Goal: Register for event/course

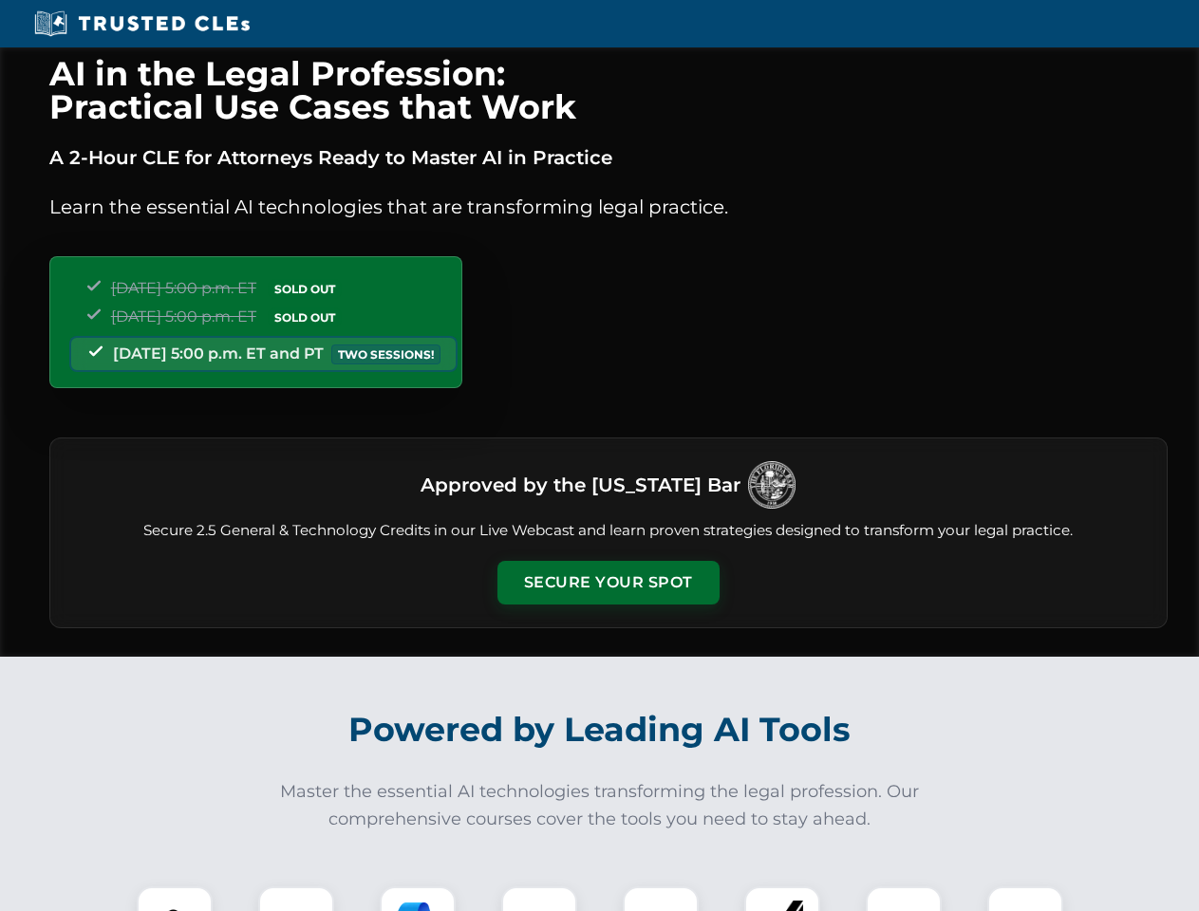
click at [608, 583] on button "Secure Your Spot" at bounding box center [608, 583] width 222 height 44
click at [175, 899] on img at bounding box center [174, 924] width 55 height 55
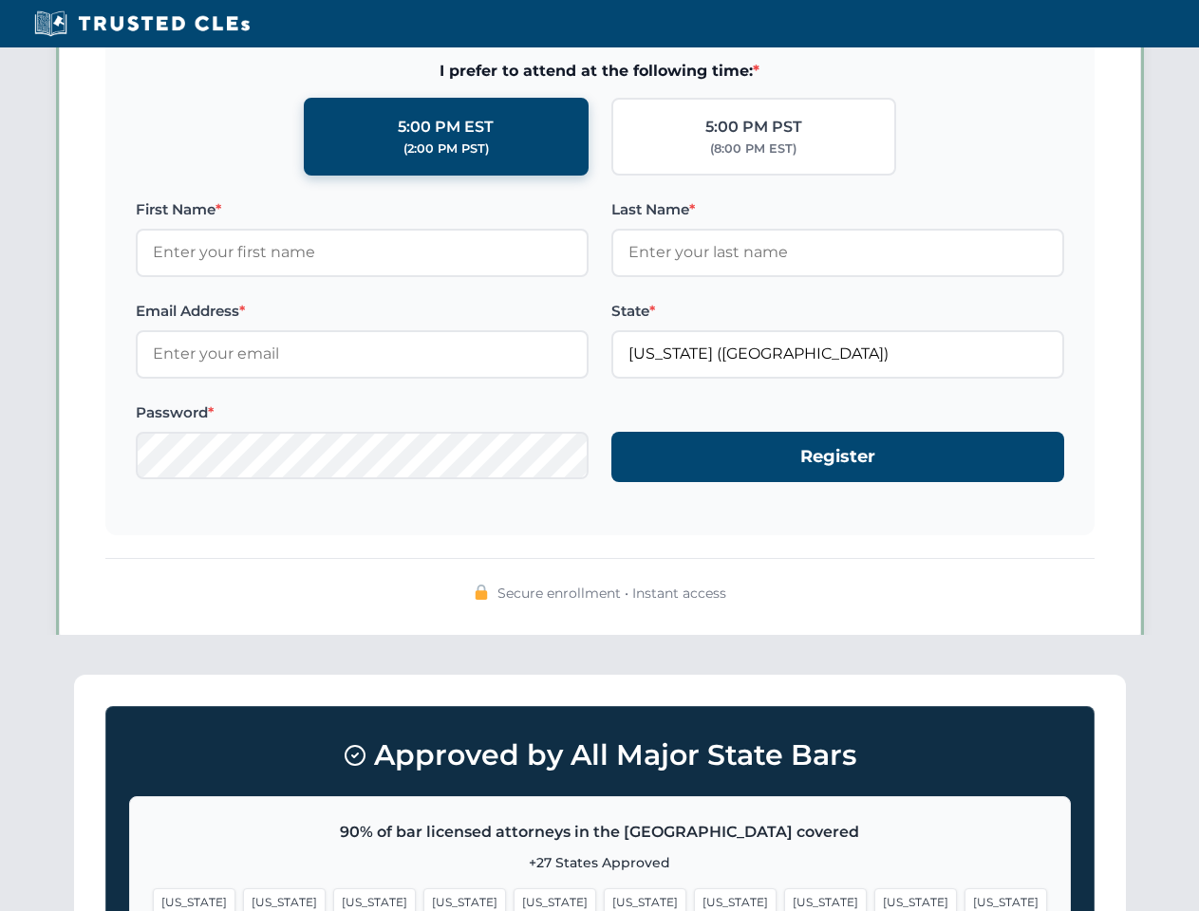
click at [694, 899] on span "[US_STATE]" at bounding box center [735, 903] width 83 height 28
click at [874, 899] on span "[US_STATE]" at bounding box center [915, 903] width 83 height 28
